Goal: Task Accomplishment & Management: Manage account settings

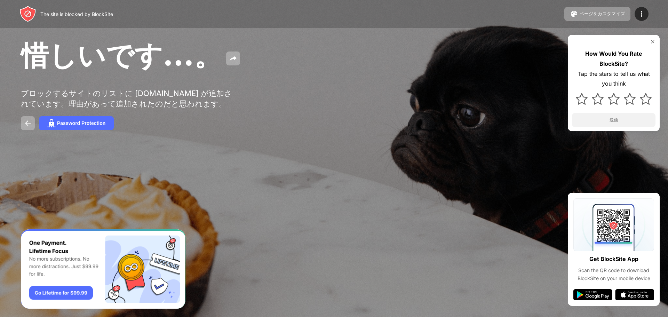
drag, startPoint x: 305, startPoint y: 72, endPoint x: 295, endPoint y: 72, distance: 10.1
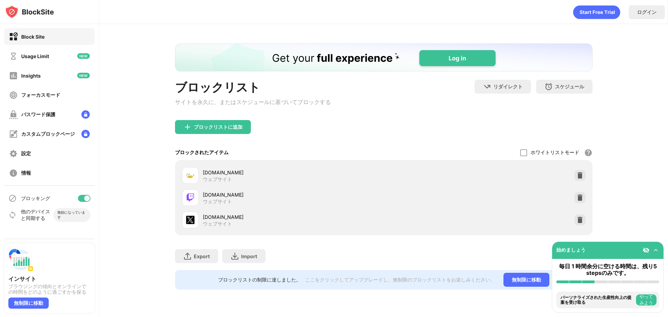
click at [580, 226] on div at bounding box center [580, 219] width 11 height 11
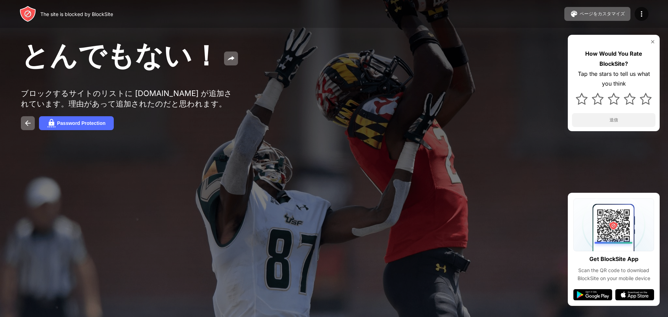
drag, startPoint x: 200, startPoint y: 45, endPoint x: 203, endPoint y: 19, distance: 25.6
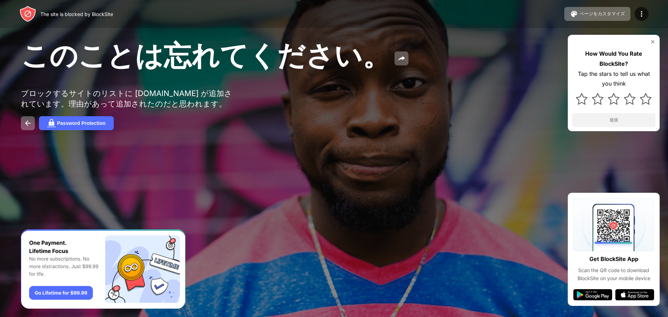
drag, startPoint x: 298, startPoint y: 112, endPoint x: 269, endPoint y: 105, distance: 29.6
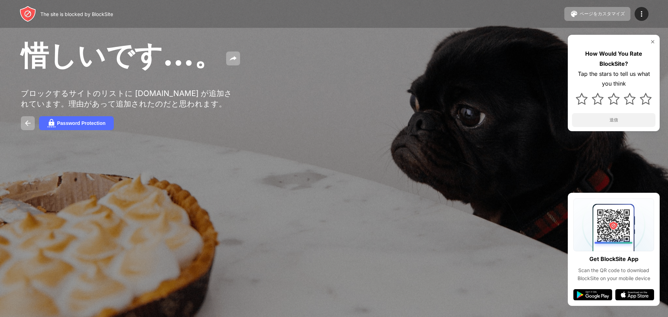
drag, startPoint x: 451, startPoint y: 26, endPoint x: 506, endPoint y: 13, distance: 55.9
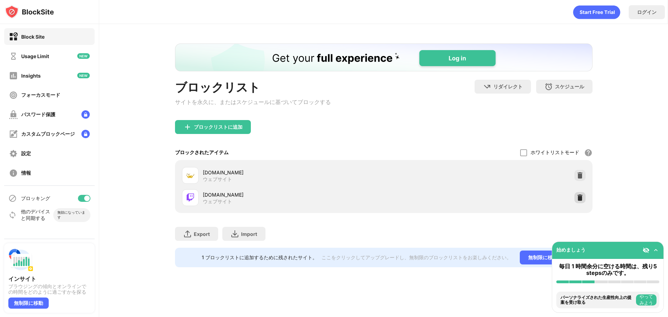
click at [579, 200] on img at bounding box center [580, 197] width 7 height 7
